Goal: Task Accomplishment & Management: Use online tool/utility

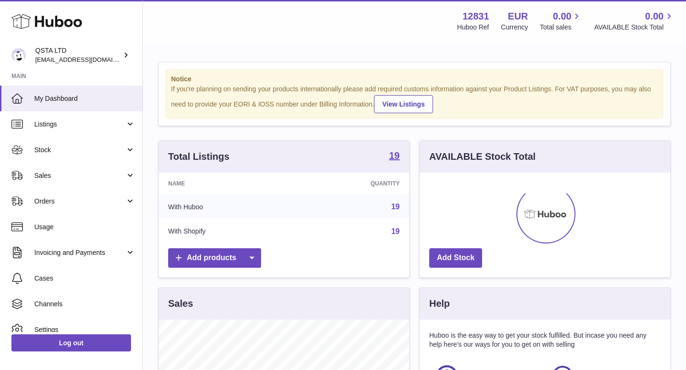
scroll to position [149, 250]
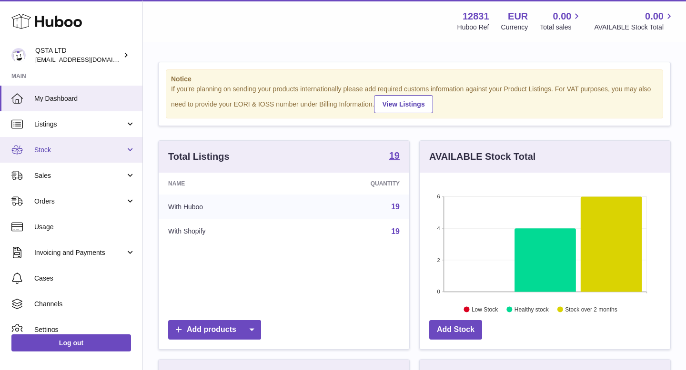
click at [91, 146] on span "Stock" at bounding box center [79, 150] width 91 height 9
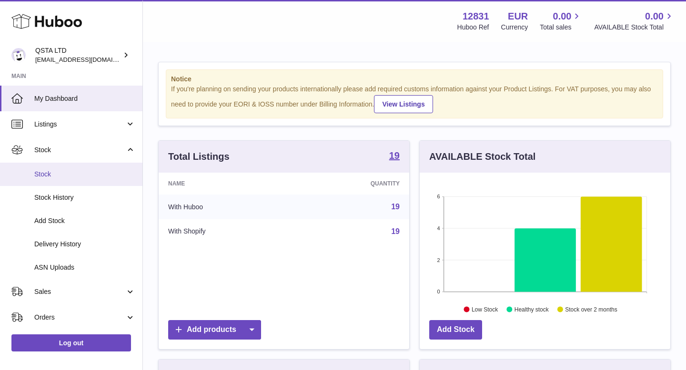
click at [91, 177] on span "Stock" at bounding box center [84, 174] width 101 height 9
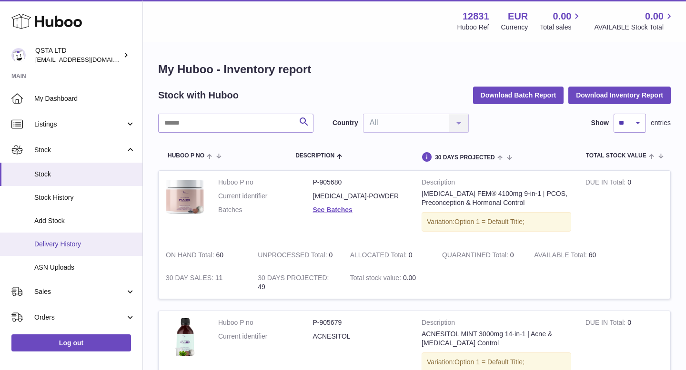
click at [72, 243] on span "Delivery History" at bounding box center [84, 244] width 101 height 9
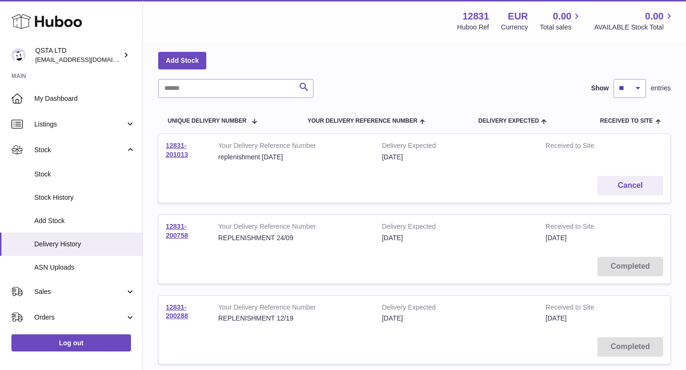
scroll to position [71, 0]
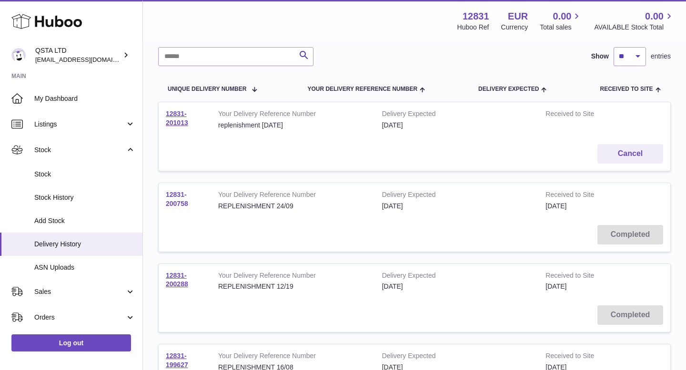
click at [185, 204] on link "12831-200758" at bounding box center [177, 199] width 22 height 17
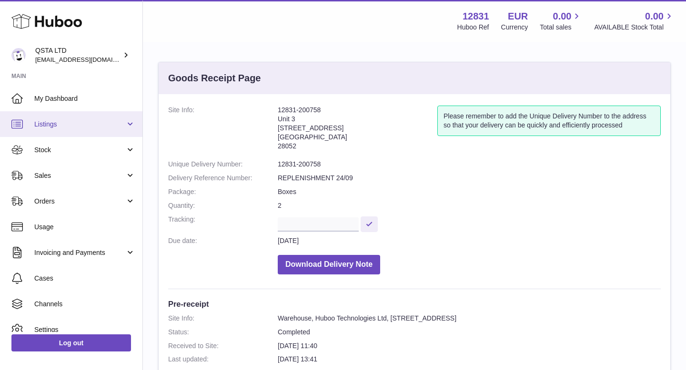
click at [72, 120] on span "Listings" at bounding box center [79, 124] width 91 height 9
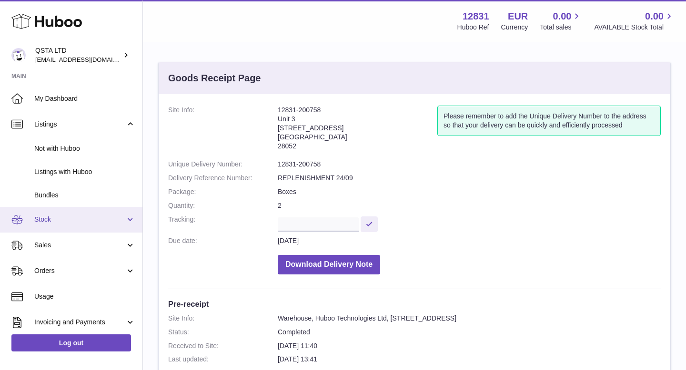
click at [64, 211] on link "Stock" at bounding box center [71, 220] width 142 height 26
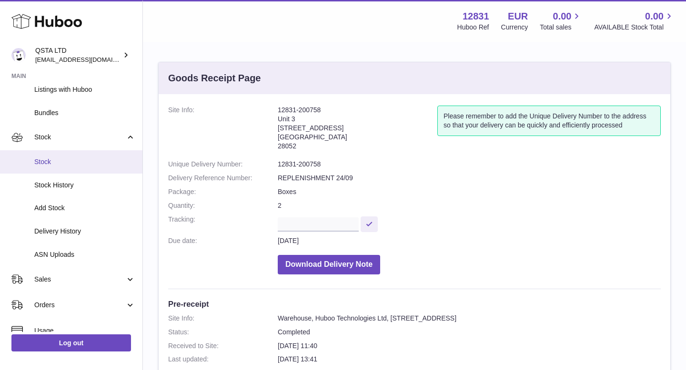
click at [60, 164] on span "Stock" at bounding box center [84, 162] width 101 height 9
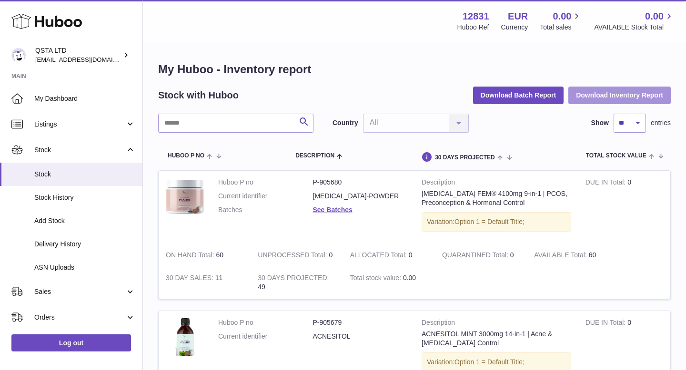
click at [595, 102] on button "Download Inventory Report" at bounding box center [619, 95] width 102 height 17
